Goal: Find specific page/section: Find specific page/section

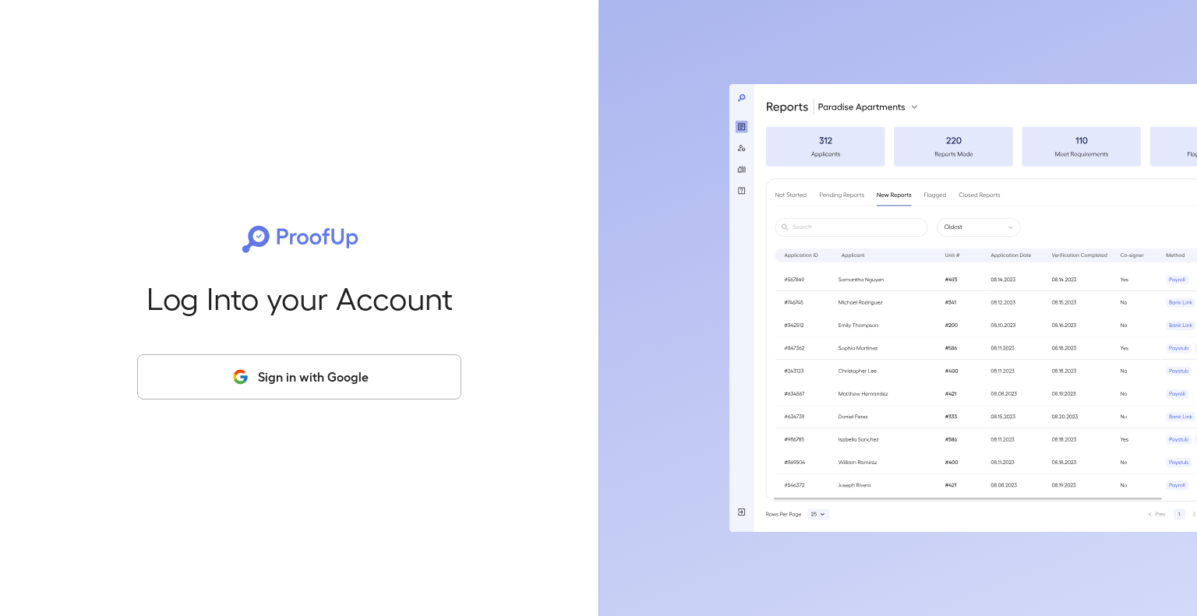
click at [364, 388] on button "Sign in with Google" at bounding box center [299, 376] width 324 height 45
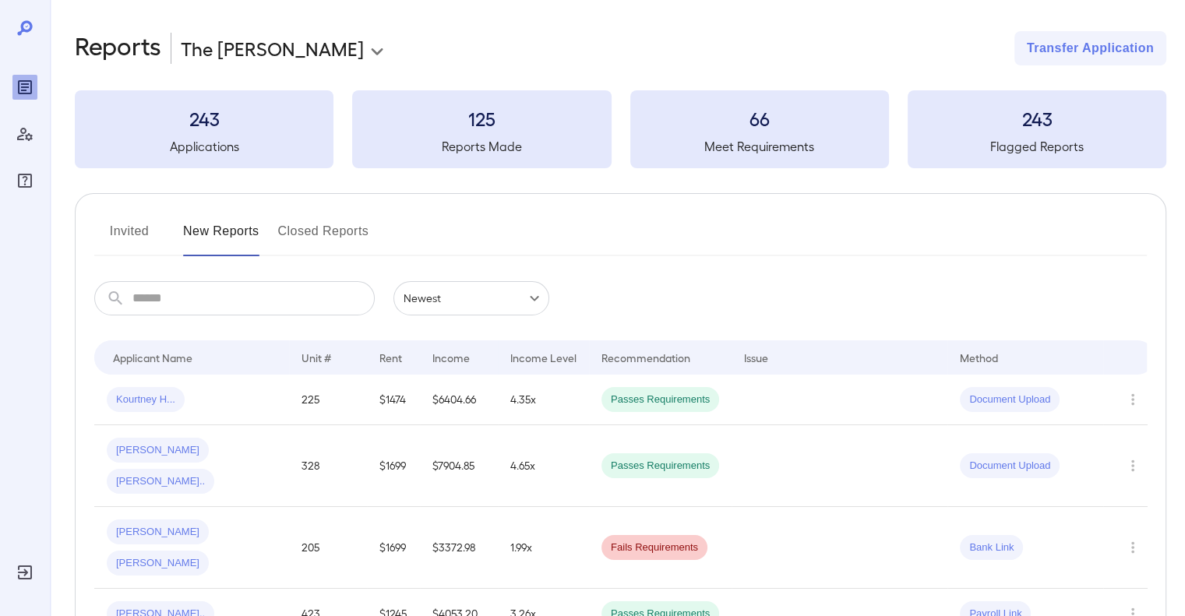
click at [844, 281] on div "​ ​ Newest ******" at bounding box center [620, 298] width 1052 height 34
click at [1131, 395] on icon "Row Actions" at bounding box center [1132, 400] width 3 height 12
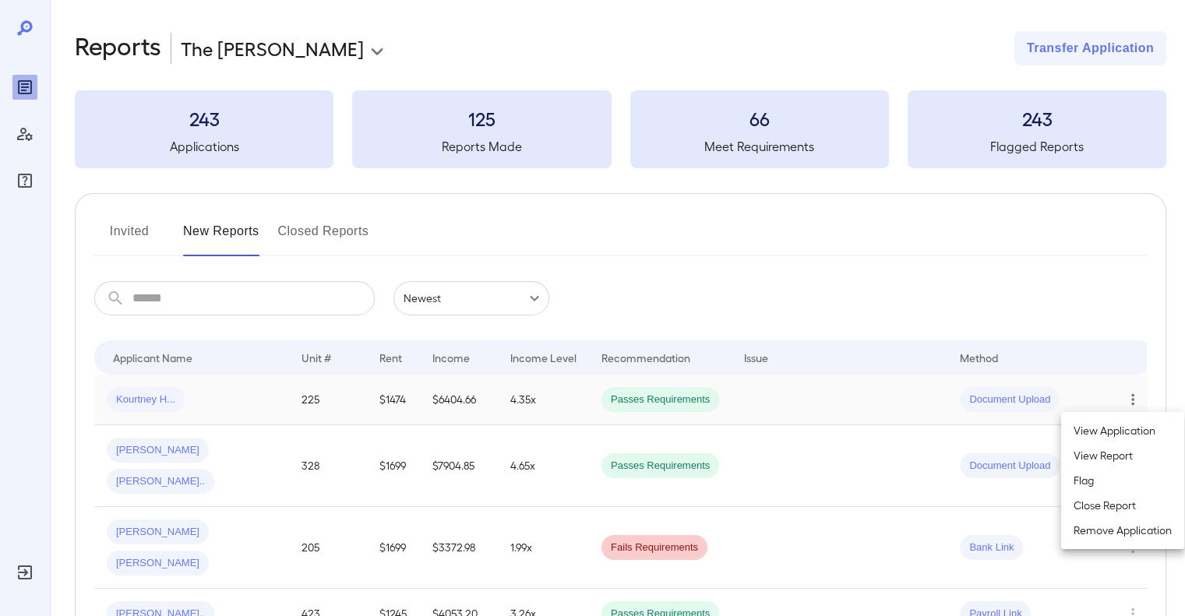
click at [1119, 455] on li "View Report" at bounding box center [1122, 455] width 123 height 25
